Goal: Information Seeking & Learning: Learn about a topic

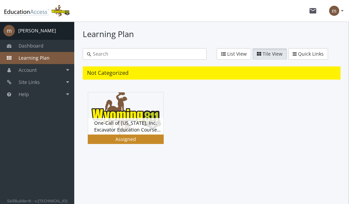
click at [130, 130] on div "One-Call of [US_STATE], Inc. Excavator Education Course Version 5.0 Status Grou…" at bounding box center [125, 126] width 75 height 17
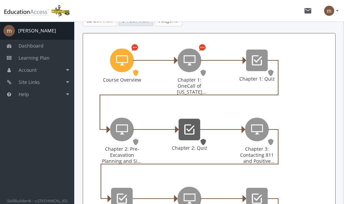
scroll to position [138, 0]
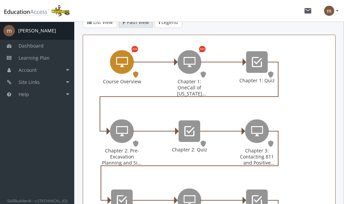
click at [116, 74] on div "Course Overview" at bounding box center [122, 62] width 24 height 24
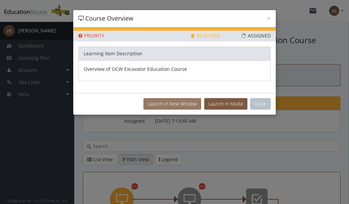
click at [186, 105] on button "Launch in New Window" at bounding box center [173, 103] width 58 height 11
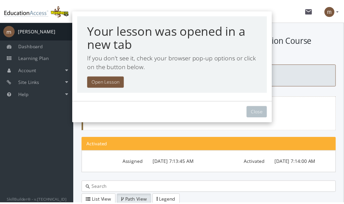
scroll to position [158, 0]
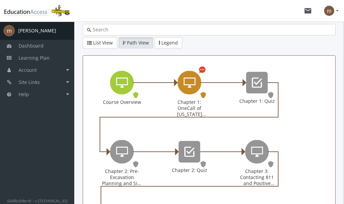
click at [182, 94] on div "Chapter 1: OneCall of Wyoming Introduction" at bounding box center [190, 83] width 24 height 24
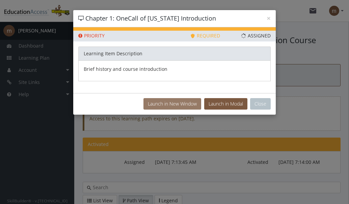
click at [192, 105] on button "Launch in New Window" at bounding box center [173, 103] width 58 height 11
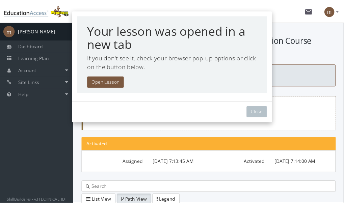
scroll to position [158, 0]
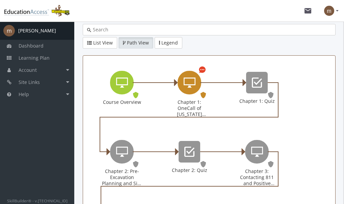
click at [194, 90] on icon "Chapter 1: OneCall of Wyoming Introduction" at bounding box center [190, 83] width 12 height 14
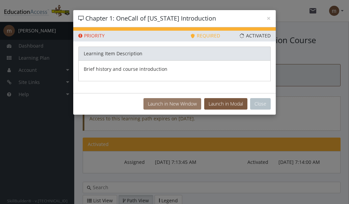
click at [172, 105] on button "Launch in New Window" at bounding box center [173, 103] width 58 height 11
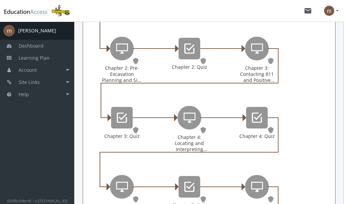
scroll to position [262, 0]
click at [116, 53] on icon "Chapter 2: Pre-Excavation Planning and Site Preparation" at bounding box center [122, 49] width 12 height 14
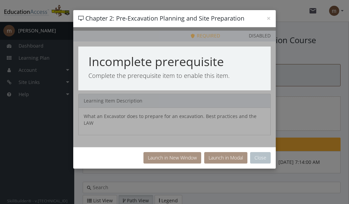
click at [279, 111] on div "× Chapter 2: Pre-Excavation Planning and Site Preparation Priority This Learnin…" at bounding box center [174, 102] width 349 height 204
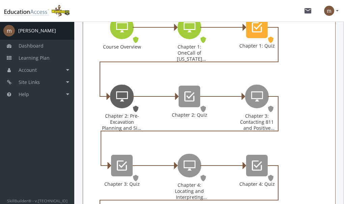
scroll to position [213, 0]
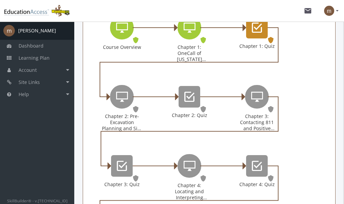
click at [250, 49] on div "Chapter 1: Quiz" at bounding box center [257, 46] width 41 height 6
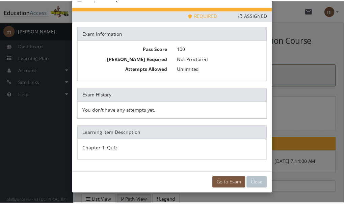
scroll to position [21, 0]
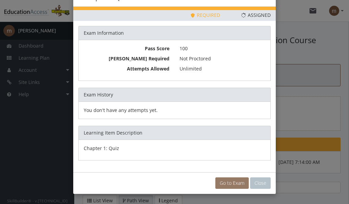
click at [230, 182] on link "Go to Exam" at bounding box center [232, 183] width 33 height 11
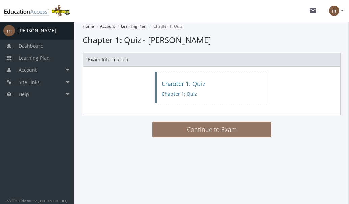
click at [215, 130] on button "Continue to Exam" at bounding box center [211, 130] width 119 height 16
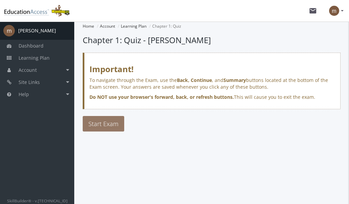
click at [101, 126] on span "Start Exam" at bounding box center [104, 124] width 30 height 8
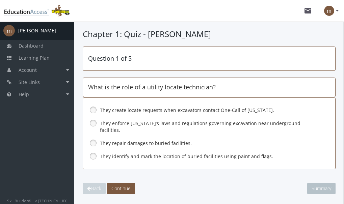
scroll to position [17, 0]
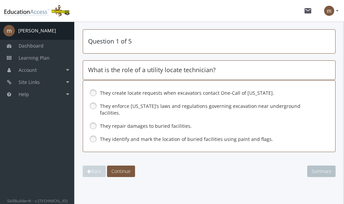
click at [167, 94] on label "They create locate requests when excavators contact One-Call of [US_STATE]." at bounding box center [209, 93] width 218 height 7
click at [173, 136] on label "They identify and mark the location of buried facilities using paint and flags." at bounding box center [209, 139] width 218 height 7
click at [120, 168] on span "Continue" at bounding box center [121, 171] width 19 height 6
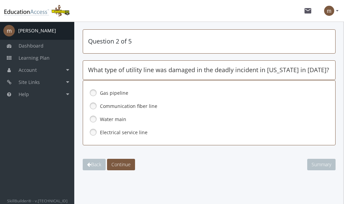
click at [116, 91] on label "Gas pipeline" at bounding box center [209, 93] width 218 height 7
click at [129, 167] on span "Continue" at bounding box center [121, 165] width 19 height 6
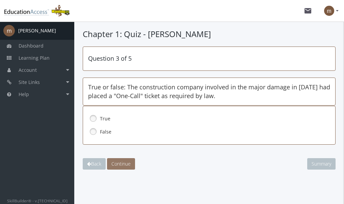
scroll to position [0, 0]
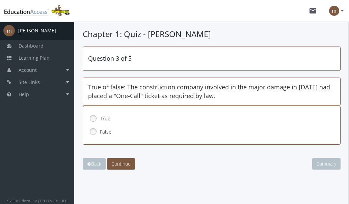
click at [107, 131] on label "False" at bounding box center [211, 132] width 223 height 7
click at [126, 165] on span "Continue" at bounding box center [121, 164] width 19 height 6
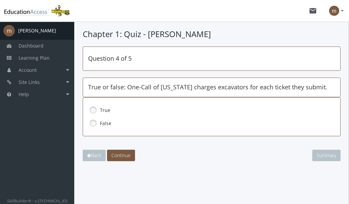
click at [102, 109] on label "True" at bounding box center [211, 110] width 223 height 7
click at [128, 158] on span "Continue" at bounding box center [121, 155] width 19 height 6
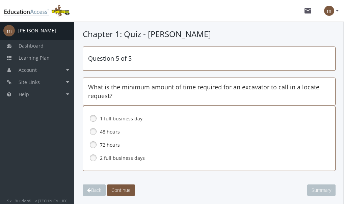
click at [113, 135] on label "48 hours" at bounding box center [209, 132] width 218 height 7
click at [126, 193] on span "Continue" at bounding box center [121, 190] width 19 height 6
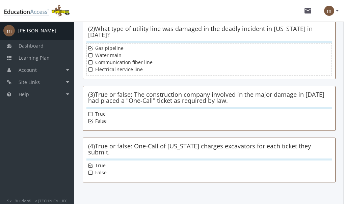
scroll to position [222, 0]
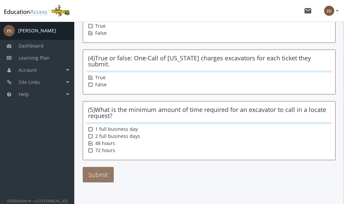
click at [111, 167] on button "Submit" at bounding box center [98, 175] width 31 height 16
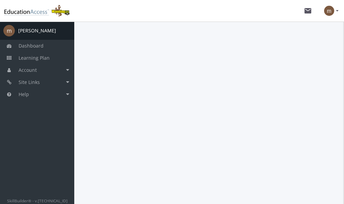
scroll to position [0, 0]
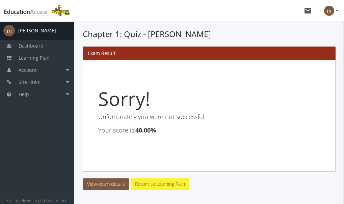
click at [158, 186] on link "Return to Learning Path" at bounding box center [160, 184] width 59 height 11
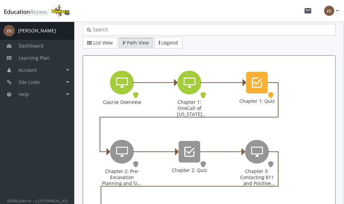
scroll to position [158, 0]
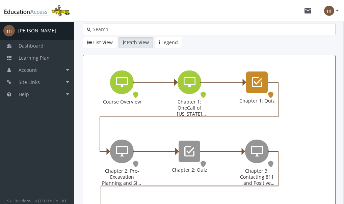
click at [260, 89] on icon "Chapter 1: Quiz" at bounding box center [257, 83] width 10 height 14
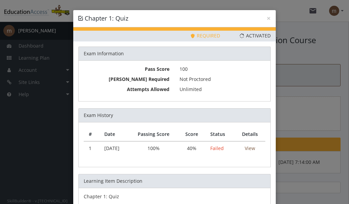
scroll to position [48, 0]
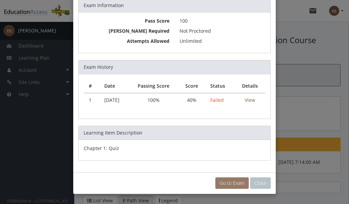
click at [219, 183] on link "Go to Exam" at bounding box center [232, 183] width 33 height 11
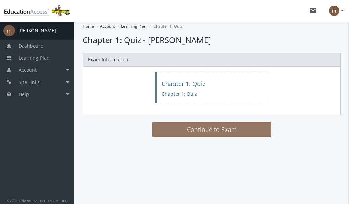
click at [207, 129] on button "Continue to Exam" at bounding box center [211, 130] width 119 height 16
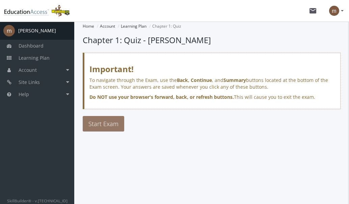
click at [108, 129] on button "Start Exam" at bounding box center [104, 124] width 42 height 16
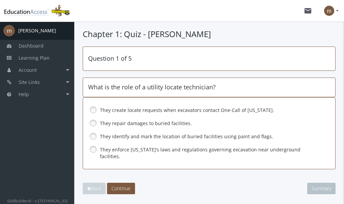
click at [174, 109] on label "They create locate requests when excavators contact One-Call of [US_STATE]." at bounding box center [209, 110] width 218 height 7
click at [131, 186] on span "Continue" at bounding box center [121, 189] width 19 height 6
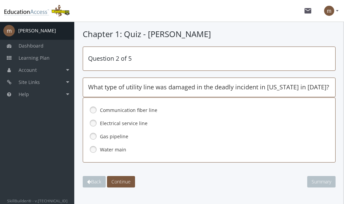
click at [103, 138] on label "Gas pipeline" at bounding box center [209, 136] width 218 height 7
click at [118, 181] on span "Continue" at bounding box center [121, 182] width 19 height 6
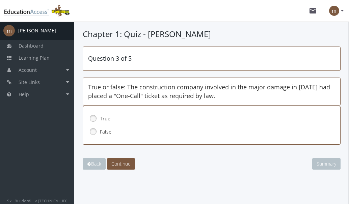
click at [99, 120] on div "True" at bounding box center [211, 118] width 247 height 11
click at [97, 115] on link at bounding box center [93, 119] width 10 height 10
click at [126, 163] on span "Continue" at bounding box center [121, 164] width 19 height 6
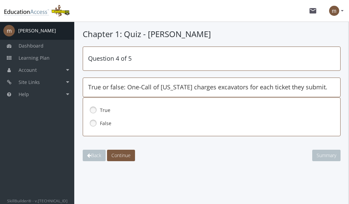
click at [97, 123] on link at bounding box center [93, 123] width 10 height 10
click at [125, 154] on span "Continue" at bounding box center [121, 155] width 19 height 6
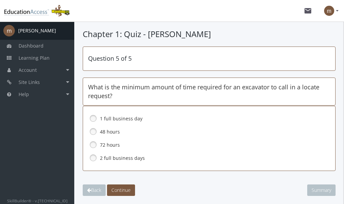
click at [96, 132] on link at bounding box center [93, 132] width 10 height 10
click at [119, 188] on span "Continue" at bounding box center [121, 190] width 19 height 6
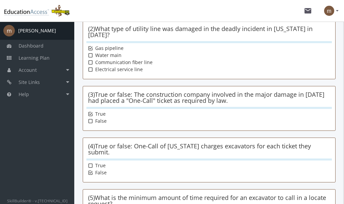
scroll to position [222, 0]
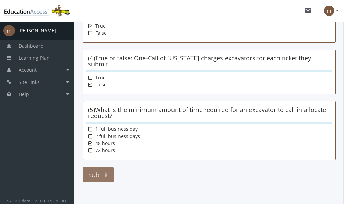
click at [96, 167] on button "Submit" at bounding box center [98, 175] width 31 height 16
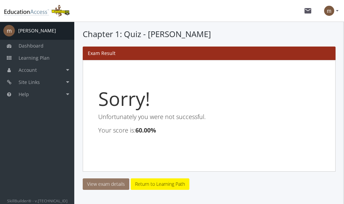
click at [122, 186] on link "View exam details" at bounding box center [106, 184] width 47 height 11
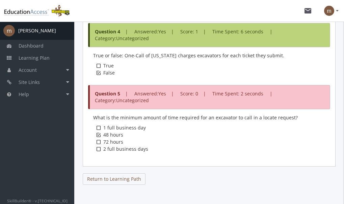
scroll to position [507, 0]
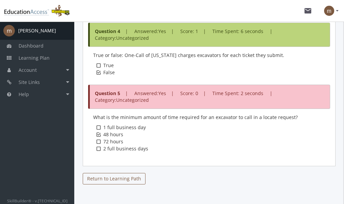
click at [119, 181] on link "Return to Learning Path" at bounding box center [114, 178] width 63 height 11
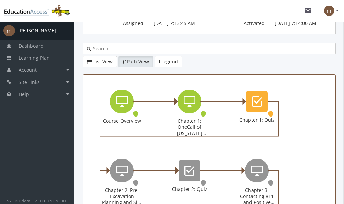
scroll to position [139, 0]
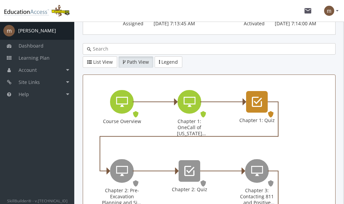
click at [243, 112] on div "Chapter 1: Quiz Exam. Status: Activated." at bounding box center [257, 114] width 41 height 49
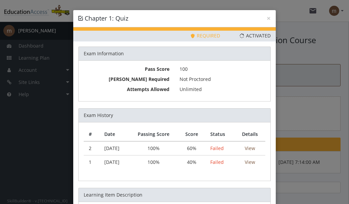
scroll to position [62, 0]
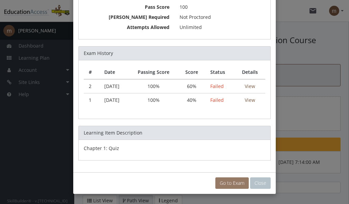
click at [236, 185] on link "Go to Exam" at bounding box center [232, 183] width 33 height 11
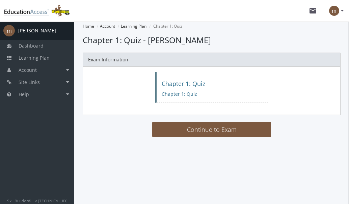
click at [176, 85] on h4 "Chapter 1: Quiz" at bounding box center [212, 84] width 101 height 7
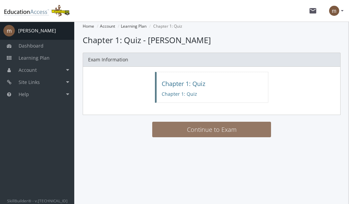
click at [180, 128] on button "Continue to Exam" at bounding box center [211, 130] width 119 height 16
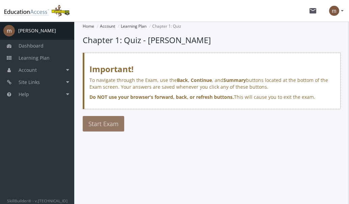
click at [112, 121] on span "Start Exam" at bounding box center [104, 124] width 30 height 8
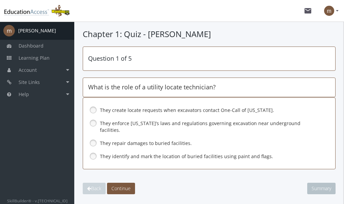
click at [133, 140] on label "They repair damages to buried facilities." at bounding box center [209, 143] width 218 height 7
click at [128, 121] on label "They enforce [US_STATE]’s laws and regulations governing excavation near underg…" at bounding box center [209, 127] width 218 height 14
click at [125, 186] on span "Continue" at bounding box center [121, 189] width 19 height 6
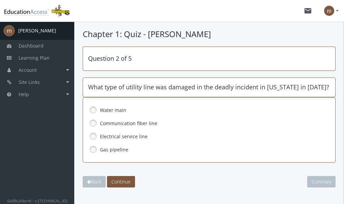
click at [94, 134] on link at bounding box center [93, 136] width 10 height 10
drag, startPoint x: 94, startPoint y: 134, endPoint x: 93, endPoint y: 140, distance: 5.2
click at [94, 134] on link at bounding box center [93, 136] width 10 height 10
click at [93, 140] on link at bounding box center [93, 136] width 10 height 10
click at [92, 149] on link at bounding box center [93, 150] width 10 height 10
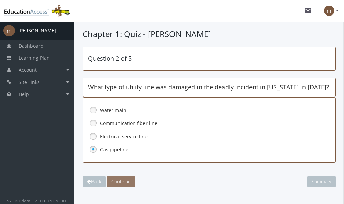
click at [122, 177] on button "Continue" at bounding box center [121, 181] width 28 height 11
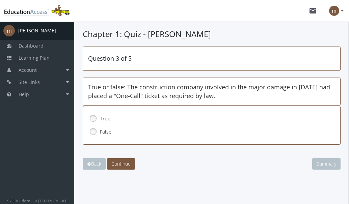
click at [122, 176] on main-section "Chapter 1: Quiz - [PERSON_NAME] Question 3 of 5 True or false: The construction…" at bounding box center [212, 112] width 258 height 169
click at [94, 114] on link at bounding box center [93, 119] width 10 height 10
click at [121, 163] on span "Continue" at bounding box center [121, 164] width 19 height 6
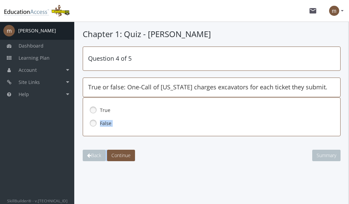
drag, startPoint x: 121, startPoint y: 163, endPoint x: 91, endPoint y: 122, distance: 50.8
click at [91, 122] on main-section "Chapter 1: Quiz - [PERSON_NAME] Question 4 of 5 True or false: One-Call of [US_…" at bounding box center [212, 108] width 258 height 160
click at [91, 121] on link at bounding box center [93, 123] width 10 height 10
click at [118, 158] on span "Continue" at bounding box center [121, 155] width 19 height 6
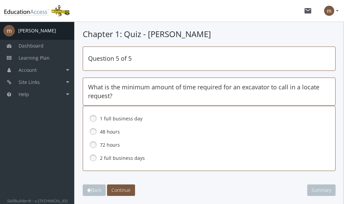
click at [114, 157] on label "2 full business days" at bounding box center [209, 158] width 218 height 7
click at [130, 193] on span "Continue" at bounding box center [121, 190] width 19 height 6
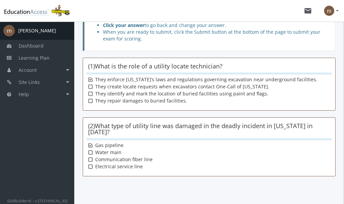
click at [130, 193] on div "Chapter 1: Quiz - [PERSON_NAME] Please review all the questions. Click your ans…" at bounding box center [209, 98] width 270 height 226
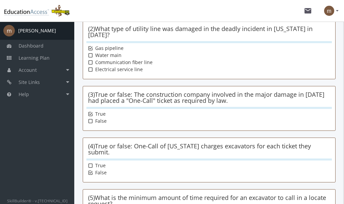
scroll to position [222, 0]
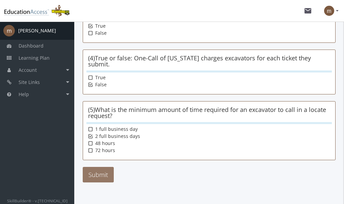
click at [98, 167] on button "Submit" at bounding box center [98, 175] width 31 height 16
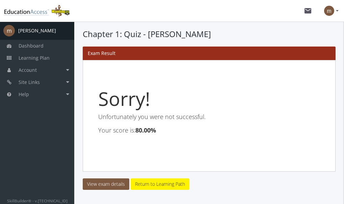
scroll to position [20, 0]
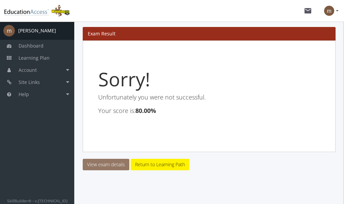
click at [115, 166] on link "View exam details" at bounding box center [106, 164] width 47 height 11
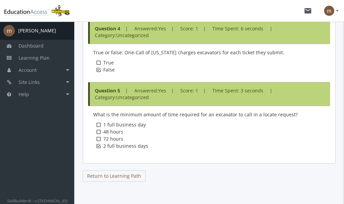
scroll to position [521, 0]
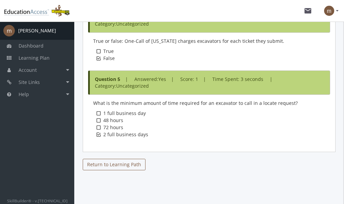
click at [115, 166] on link "Return to Learning Path" at bounding box center [114, 164] width 63 height 11
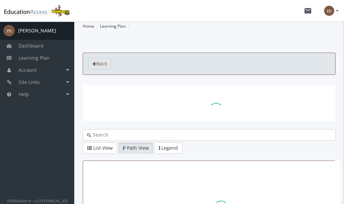
drag, startPoint x: 115, startPoint y: 166, endPoint x: 115, endPoint y: 160, distance: 6.1
click at [115, 160] on account-learning-path "Home Learning Plan Back common.assignmentStatus. Assigned Assigned List View Pa…" at bounding box center [209, 131] width 253 height 219
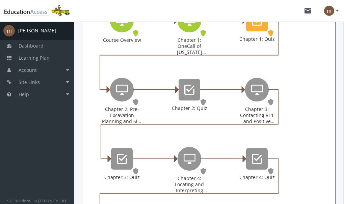
scroll to position [223, 0]
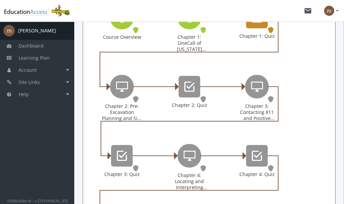
click at [263, 36] on div "Chapter 1: Quiz Exam. Status: Activated." at bounding box center [257, 30] width 41 height 49
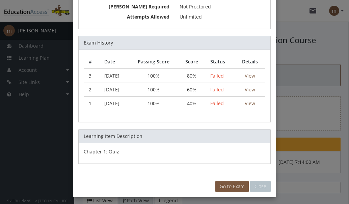
scroll to position [73, 0]
click at [230, 188] on link "Go to Exam" at bounding box center [232, 186] width 33 height 11
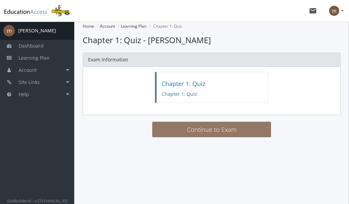
click at [179, 135] on button "Continue to Exam" at bounding box center [211, 130] width 119 height 16
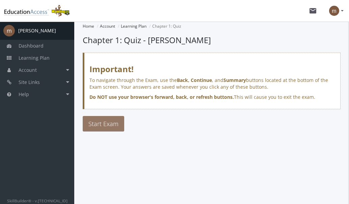
click at [107, 119] on button "Start Exam" at bounding box center [104, 124] width 42 height 16
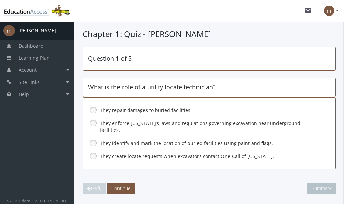
click at [115, 153] on label "They create locate requests when excavators contact One-Call of [US_STATE]." at bounding box center [209, 156] width 218 height 7
click at [152, 140] on label "They identify and mark the location of buried facilities using paint and flags." at bounding box center [209, 143] width 218 height 7
click at [128, 186] on span "Continue" at bounding box center [121, 189] width 19 height 6
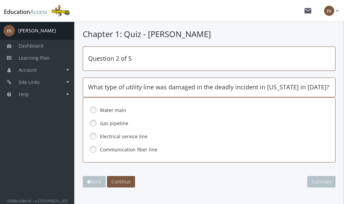
click at [97, 120] on link at bounding box center [93, 123] width 10 height 10
click at [121, 181] on span "Continue" at bounding box center [121, 182] width 19 height 6
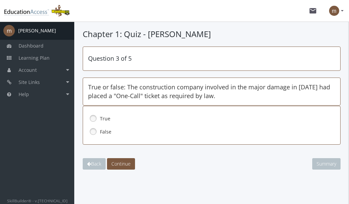
click at [95, 133] on link at bounding box center [93, 132] width 10 height 10
click at [98, 119] on div "True" at bounding box center [211, 118] width 247 height 11
click at [120, 158] on div "Question 3 of 5 True or false: The construction company involved in the major d…" at bounding box center [212, 108] width 258 height 123
click at [121, 165] on span "Continue" at bounding box center [121, 164] width 19 height 6
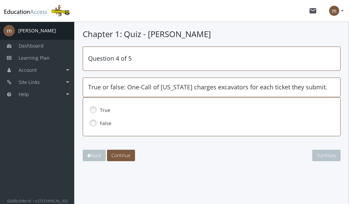
click at [94, 125] on link at bounding box center [93, 123] width 10 height 10
click at [117, 152] on span "Continue" at bounding box center [121, 155] width 19 height 6
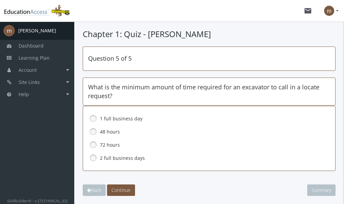
click at [94, 158] on link at bounding box center [93, 158] width 10 height 10
click at [118, 188] on span "Continue" at bounding box center [121, 190] width 19 height 6
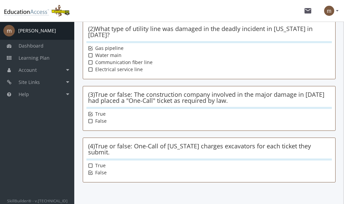
scroll to position [222, 0]
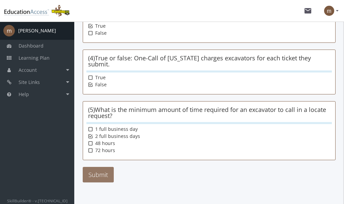
click at [100, 167] on button "Submit" at bounding box center [98, 175] width 31 height 16
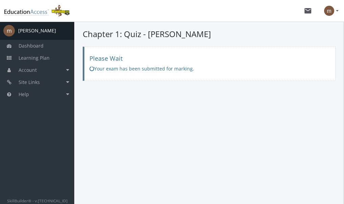
scroll to position [0, 0]
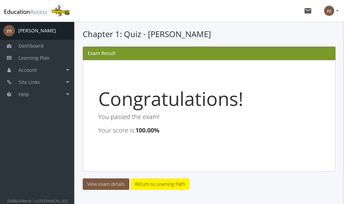
click at [149, 191] on main-section "Chapter 1: Quiz - [PERSON_NAME] Manual Marking Required This exam has some ques…" at bounding box center [209, 122] width 253 height 189
click at [153, 188] on link "Return to Learning Path" at bounding box center [160, 184] width 59 height 11
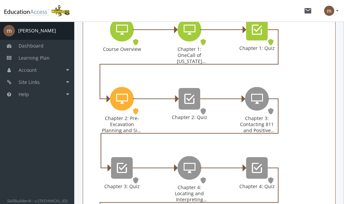
scroll to position [211, 0]
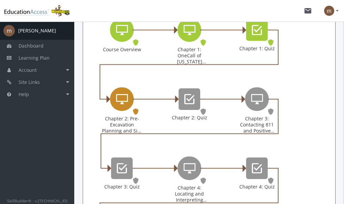
click at [121, 111] on div "Chapter 2: Pre-Excavation Planning and Site Preparation" at bounding box center [122, 100] width 24 height 24
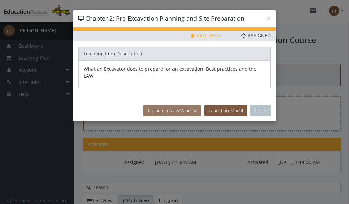
click at [183, 105] on button "Launch in New Window" at bounding box center [173, 110] width 58 height 11
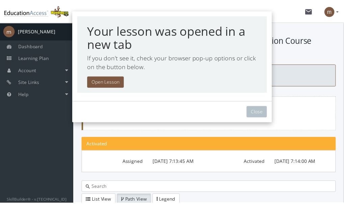
scroll to position [227, 0]
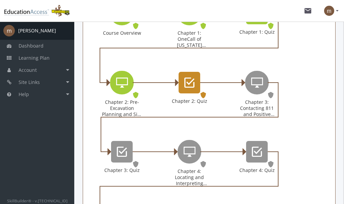
click at [193, 90] on icon "Chapter 2: Quiz" at bounding box center [190, 83] width 10 height 14
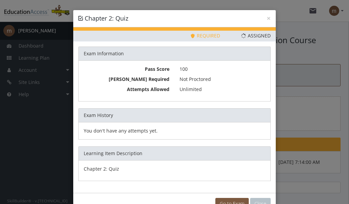
scroll to position [21, 0]
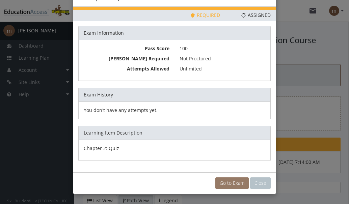
click at [230, 181] on link "Go to Exam" at bounding box center [232, 183] width 33 height 11
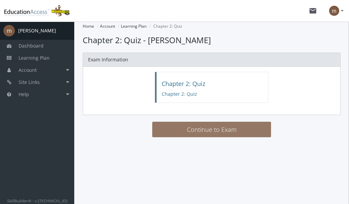
click at [212, 135] on button "Continue to Exam" at bounding box center [211, 130] width 119 height 16
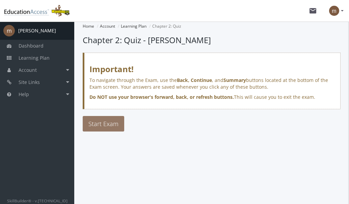
click at [101, 122] on span "Start Exam" at bounding box center [104, 124] width 30 height 8
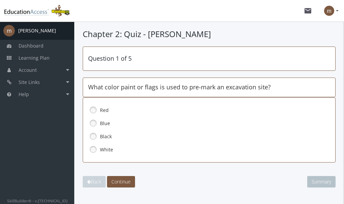
click at [93, 148] on link at bounding box center [93, 150] width 10 height 10
click at [116, 180] on span "Continue" at bounding box center [121, 182] width 19 height 6
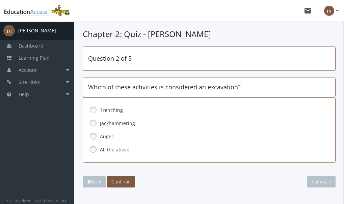
click at [92, 150] on link at bounding box center [93, 150] width 10 height 10
click at [129, 185] on span "Continue" at bounding box center [121, 182] width 19 height 6
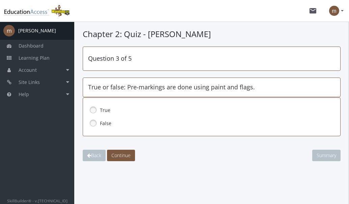
click at [95, 108] on link at bounding box center [93, 110] width 10 height 10
click at [126, 152] on span "Continue" at bounding box center [121, 155] width 19 height 6
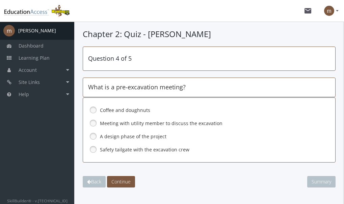
click at [138, 150] on label "Safety tailgate with the excavation crew" at bounding box center [209, 150] width 218 height 7
click at [126, 180] on span "Continue" at bounding box center [121, 182] width 19 height 6
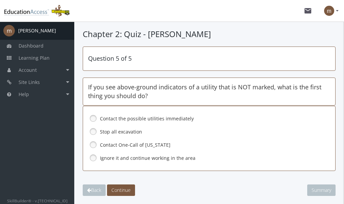
click at [132, 134] on label "Stop all excavation" at bounding box center [209, 132] width 218 height 7
click at [124, 187] on button "Continue" at bounding box center [121, 190] width 28 height 11
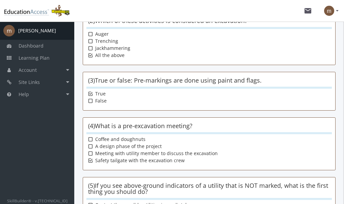
scroll to position [230, 0]
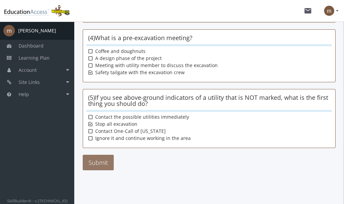
click at [101, 160] on button "Submit" at bounding box center [98, 163] width 31 height 16
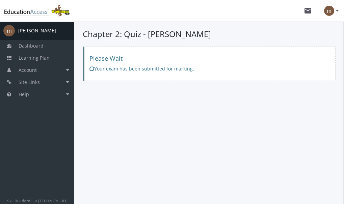
scroll to position [0, 0]
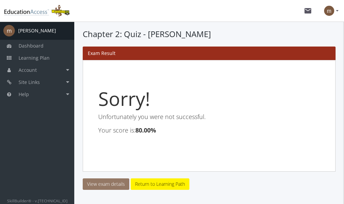
click at [117, 185] on link "View exam details" at bounding box center [106, 184] width 47 height 11
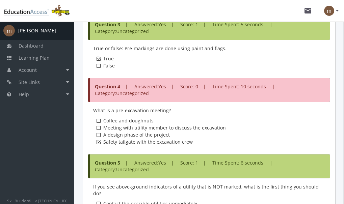
scroll to position [522, 0]
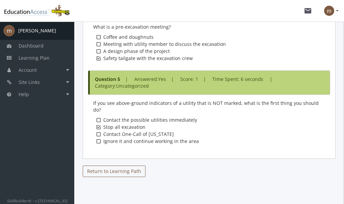
click at [121, 166] on link "Return to Learning Path" at bounding box center [114, 171] width 63 height 11
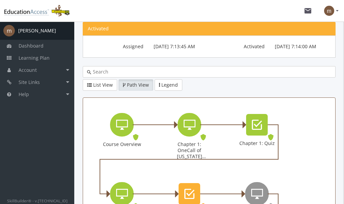
scroll to position [116, 0]
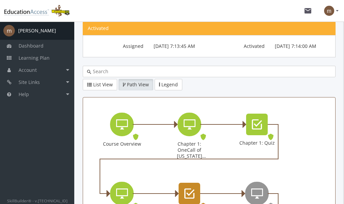
click at [179, 197] on div "Chapter 2: Quiz" at bounding box center [190, 194] width 22 height 22
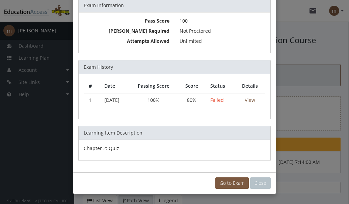
scroll to position [48, 0]
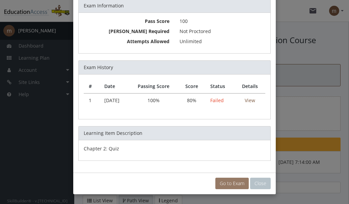
click at [235, 185] on link "Go to Exam" at bounding box center [232, 183] width 33 height 11
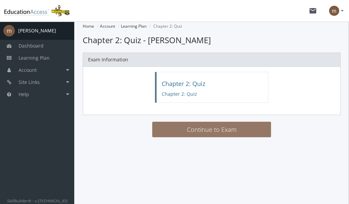
click at [218, 130] on button "Continue to Exam" at bounding box center [211, 130] width 119 height 16
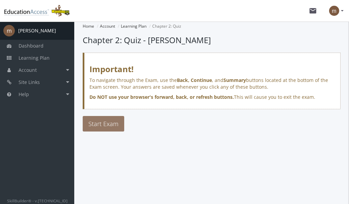
click at [99, 124] on span "Start Exam" at bounding box center [104, 124] width 30 height 8
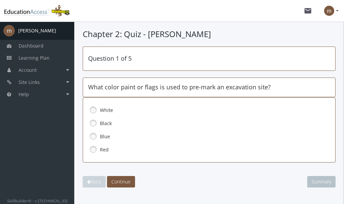
click at [97, 107] on link at bounding box center [93, 110] width 10 height 10
click at [115, 177] on button "Continue" at bounding box center [121, 181] width 28 height 11
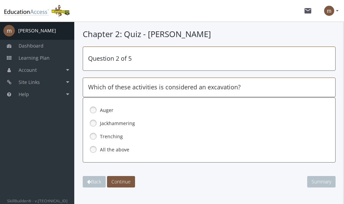
click at [95, 152] on link at bounding box center [93, 150] width 10 height 10
click at [133, 186] on button "Continue" at bounding box center [121, 181] width 28 height 11
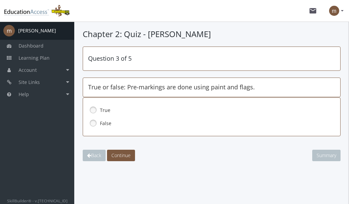
click at [96, 106] on link at bounding box center [93, 110] width 10 height 10
click at [120, 152] on button "Continue" at bounding box center [121, 155] width 28 height 11
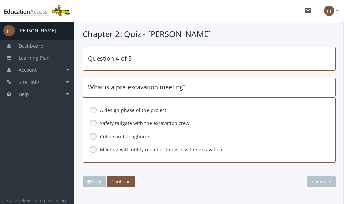
click at [94, 151] on link at bounding box center [93, 150] width 10 height 10
click at [120, 183] on span "Continue" at bounding box center [121, 182] width 19 height 6
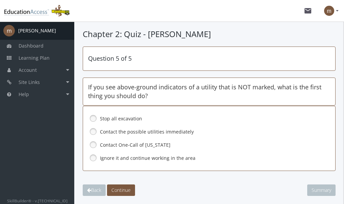
click at [99, 118] on div "Stop all excavation" at bounding box center [209, 118] width 242 height 11
click at [129, 190] on span "Continue" at bounding box center [121, 190] width 19 height 6
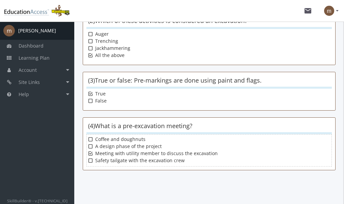
scroll to position [230, 0]
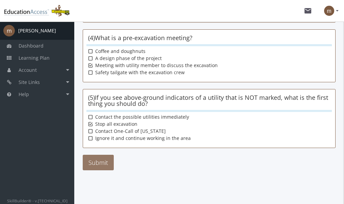
click at [107, 161] on button "Submit" at bounding box center [98, 163] width 31 height 16
